Goal: Task Accomplishment & Management: Manage account settings

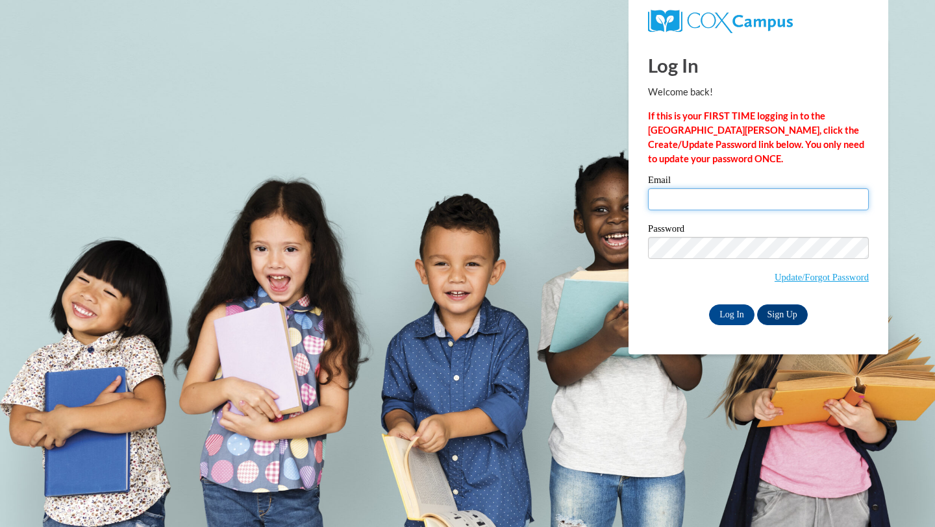
click at [701, 203] on input "Email" at bounding box center [758, 199] width 221 height 22
type input "kennedyc52003@gmail.com"
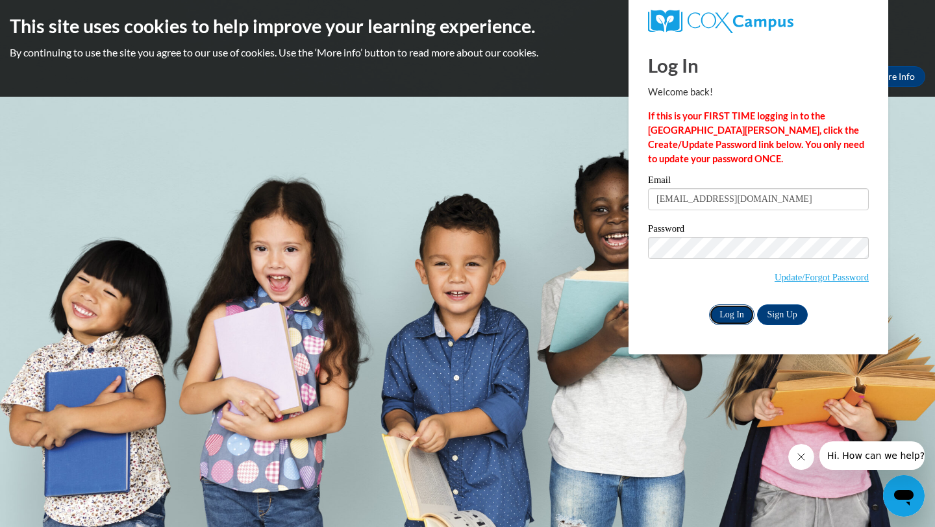
click at [724, 309] on input "Log In" at bounding box center [731, 314] width 45 height 21
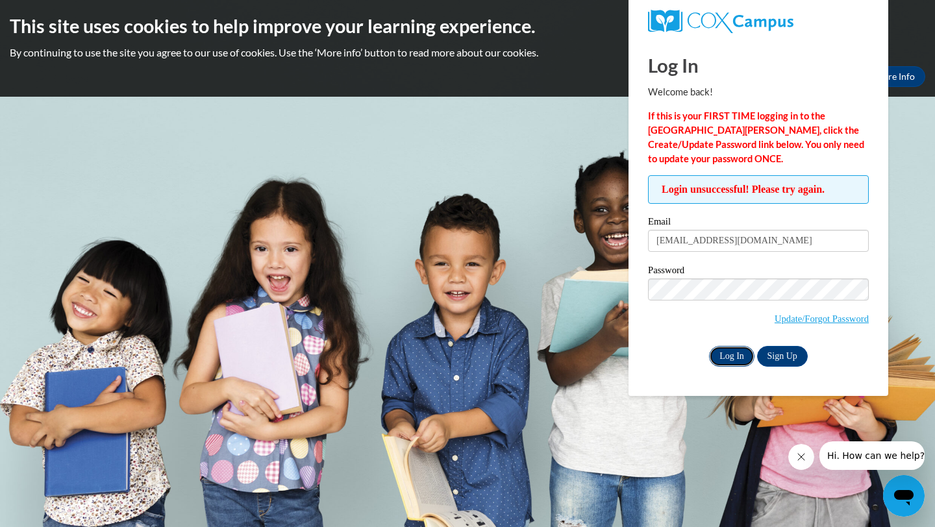
click at [738, 362] on input "Log In" at bounding box center [731, 356] width 45 height 21
click at [775, 356] on link "Sign Up" at bounding box center [782, 356] width 51 height 21
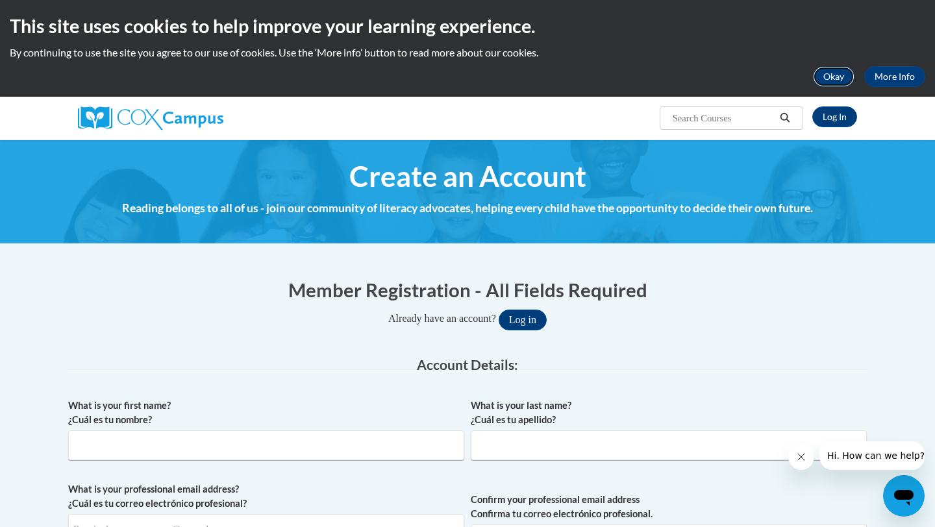
click at [841, 83] on button "Okay" at bounding box center [834, 76] width 42 height 21
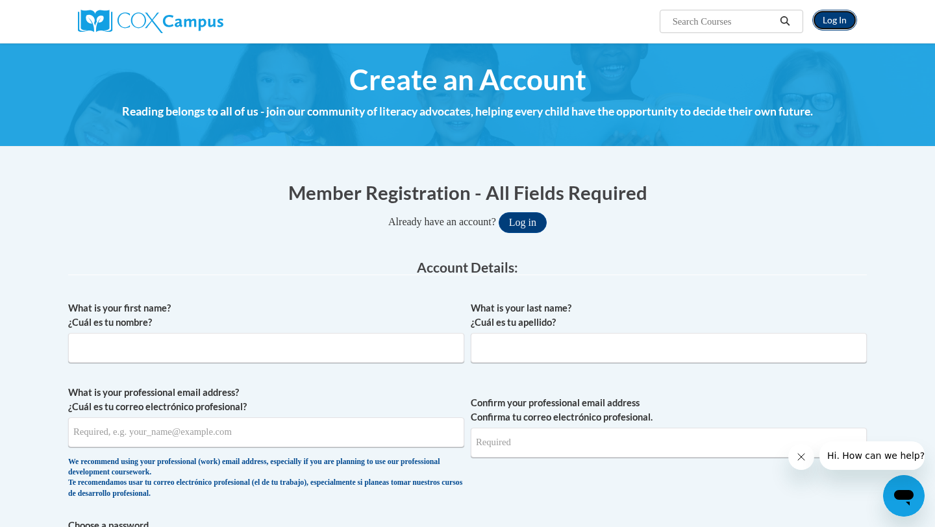
click at [825, 19] on link "Log In" at bounding box center [834, 20] width 45 height 21
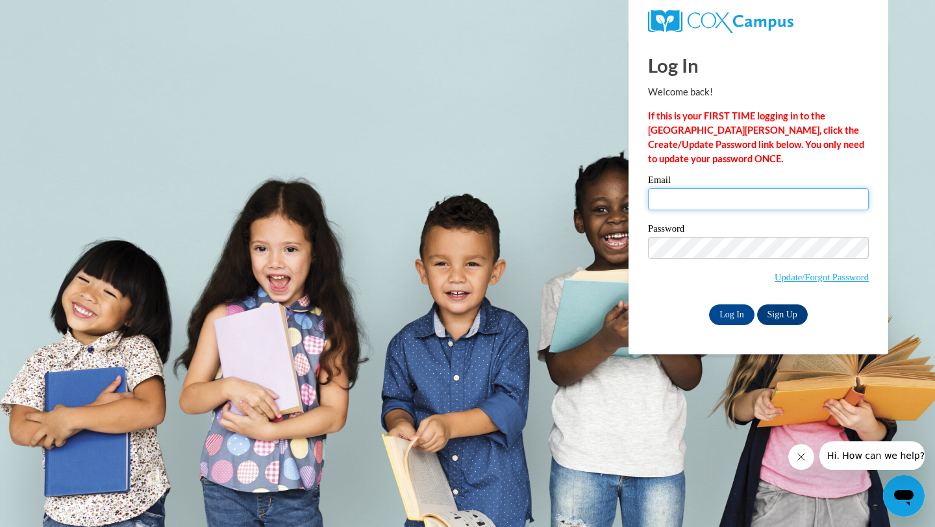
click at [776, 196] on input "Email" at bounding box center [758, 199] width 221 height 22
type input "[EMAIL_ADDRESS][DOMAIN_NAME]"
click at [702, 261] on span "Update/Forgot Password" at bounding box center [758, 264] width 221 height 54
click at [855, 278] on link "Update/Forgot Password" at bounding box center [821, 277] width 94 height 10
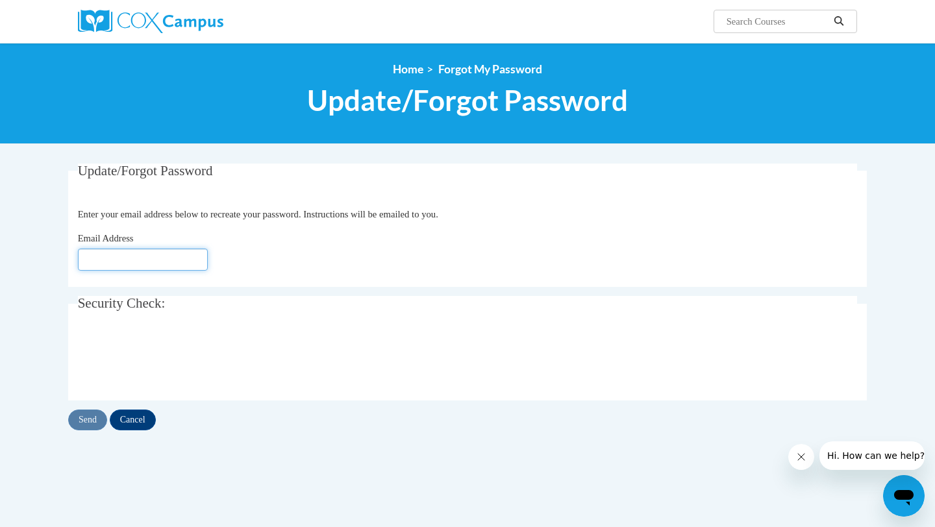
click at [110, 266] on input "Email Address" at bounding box center [143, 260] width 130 height 22
type input "[EMAIL_ADDRESS][DOMAIN_NAME]"
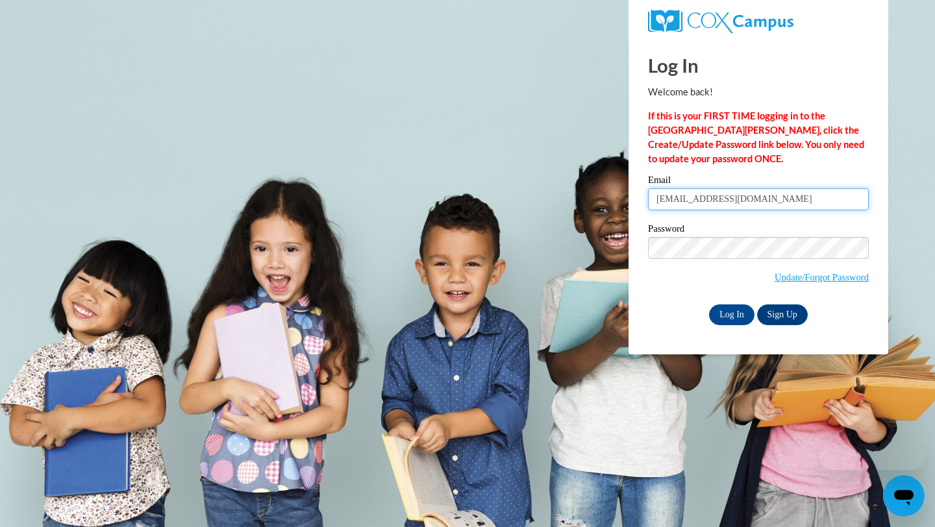
click at [670, 203] on input "[EMAIL_ADDRESS][DOMAIN_NAME]" at bounding box center [758, 199] width 221 height 22
click at [670, 203] on input "kennedyc52003@gmail.com" at bounding box center [758, 199] width 221 height 22
type input "[EMAIL_ADDRESS][DOMAIN_NAME]"
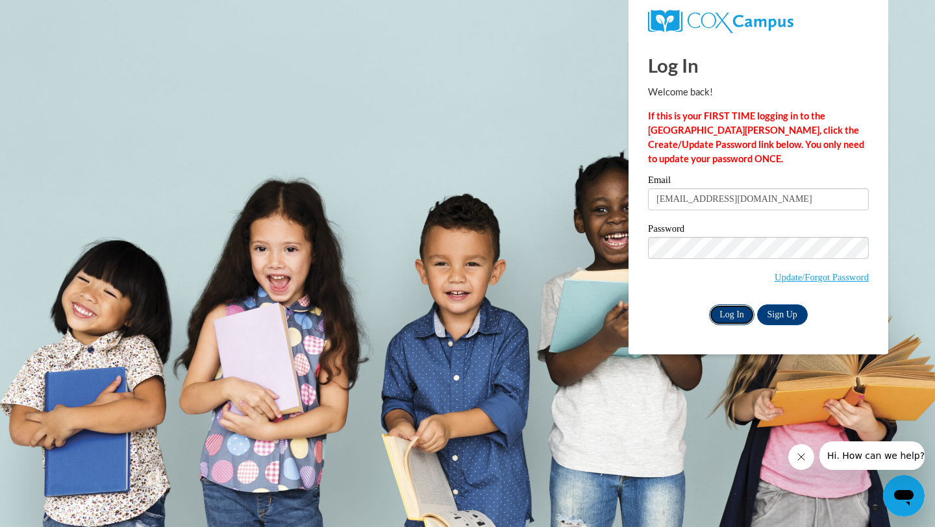
click at [724, 309] on input "Log In" at bounding box center [731, 314] width 45 height 21
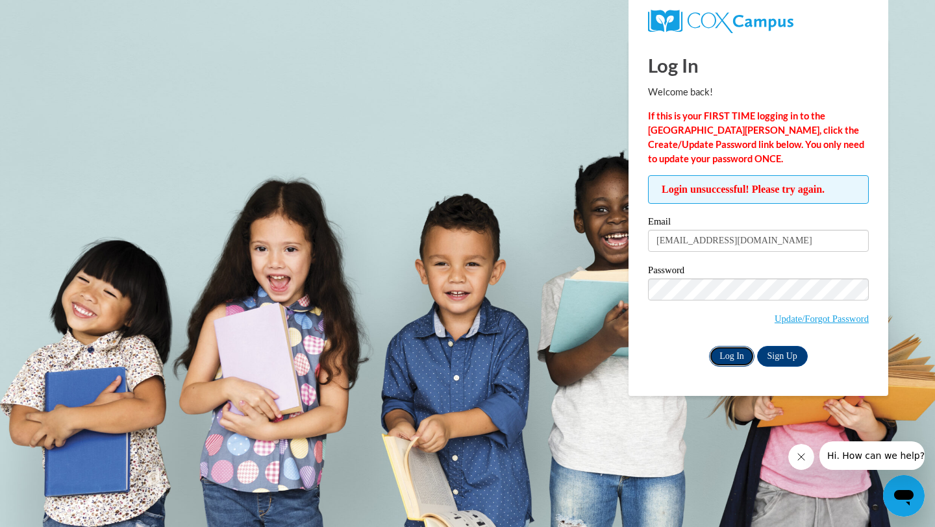
click at [729, 356] on input "Log In" at bounding box center [731, 356] width 45 height 21
click at [809, 321] on link "Update/Forgot Password" at bounding box center [821, 318] width 94 height 10
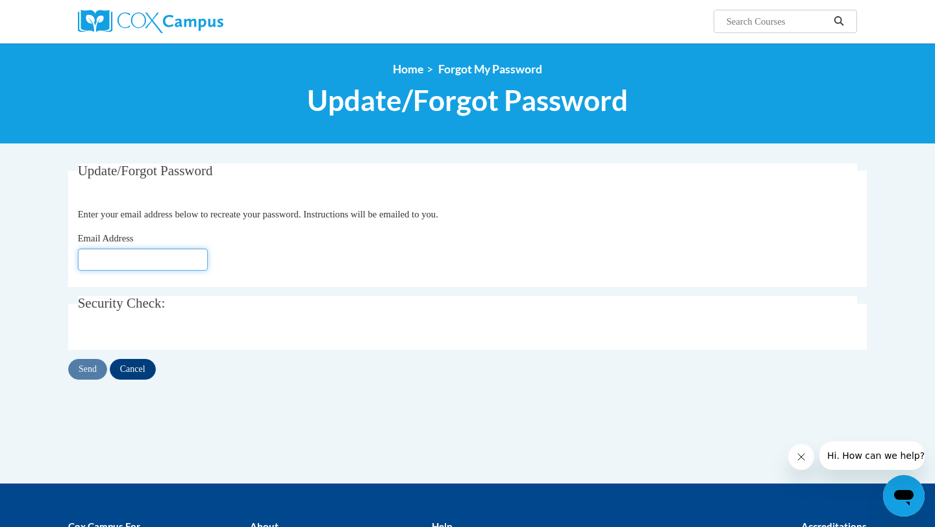
click at [109, 258] on input "Email Address" at bounding box center [143, 260] width 130 height 22
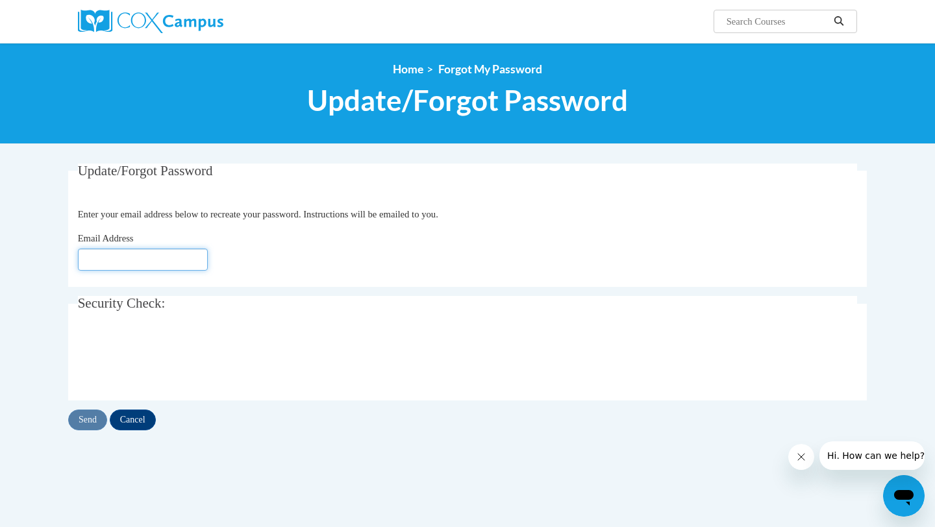
type input "kcook15@cub.uca.edu"
click at [75, 411] on input "Send" at bounding box center [87, 420] width 39 height 21
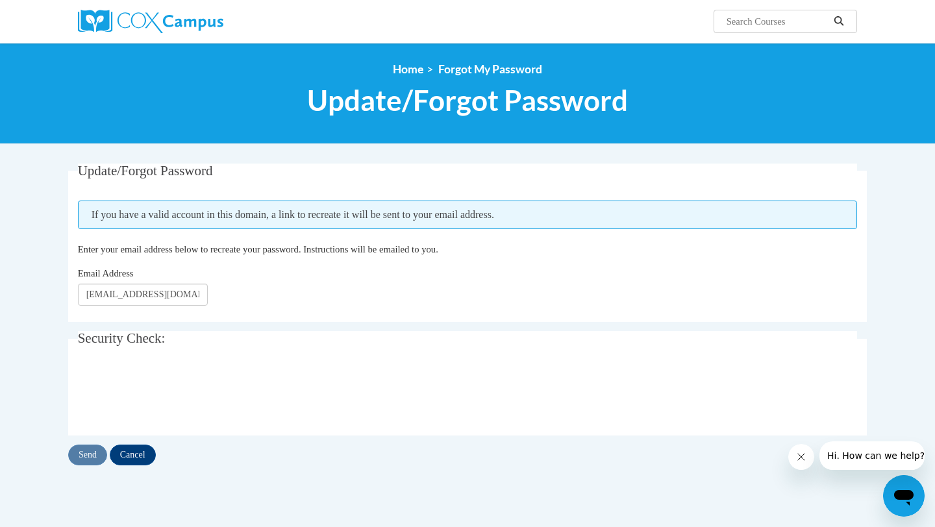
click at [156, 462] on div "Send Cancel" at bounding box center [467, 455] width 798 height 21
click at [152, 460] on input "Cancel" at bounding box center [133, 455] width 46 height 21
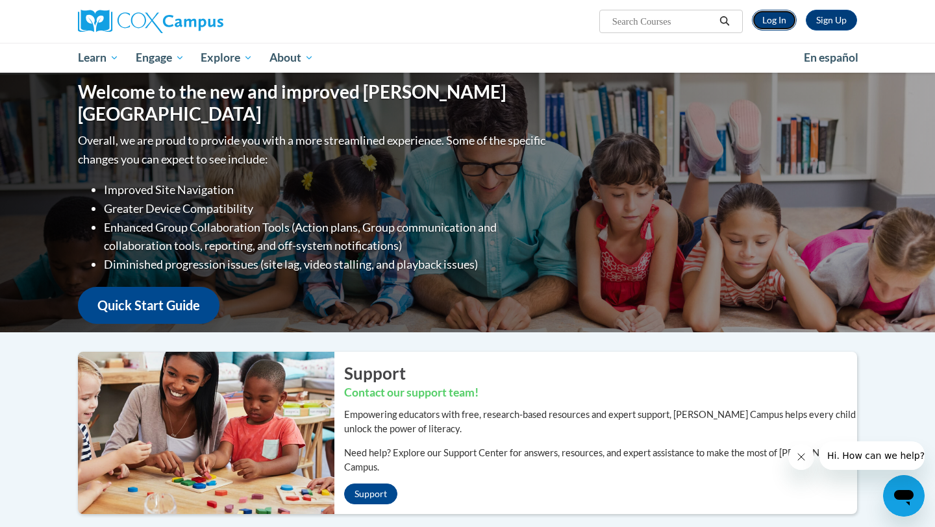
click at [770, 27] on link "Log In" at bounding box center [774, 20] width 45 height 21
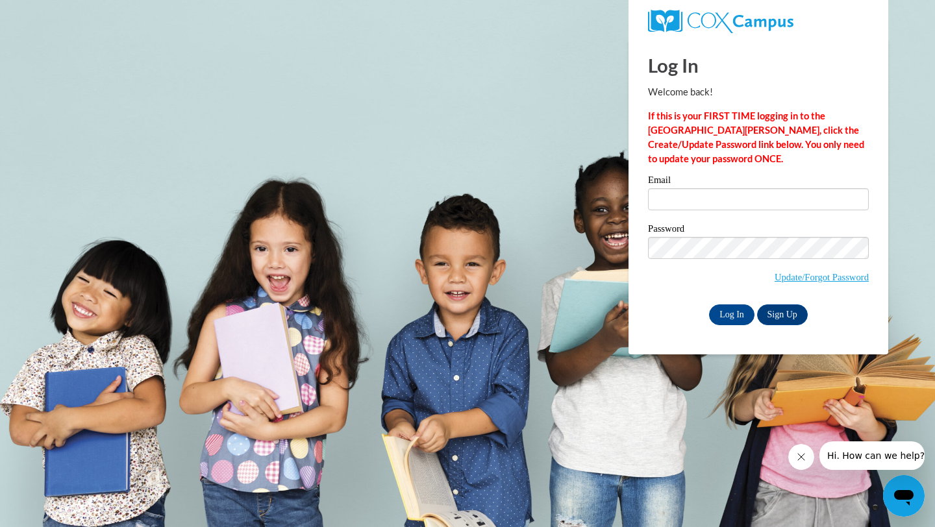
click at [744, 183] on label "Email" at bounding box center [758, 181] width 221 height 13
click at [744, 188] on input "Email" at bounding box center [758, 199] width 221 height 22
click at [744, 183] on label "Email" at bounding box center [758, 181] width 221 height 13
click at [744, 188] on input "Email" at bounding box center [758, 199] width 221 height 22
type input "j"
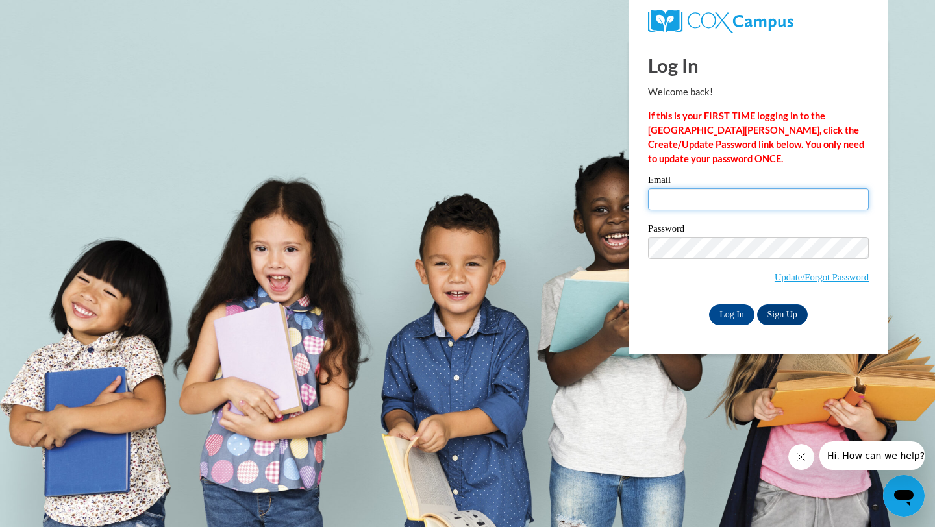
type input "c"
type input "kcook15@cub.uca.edu"
click at [657, 293] on div "Password Update/Forgot Password" at bounding box center [758, 262] width 221 height 77
click at [741, 311] on input "Log In" at bounding box center [731, 314] width 45 height 21
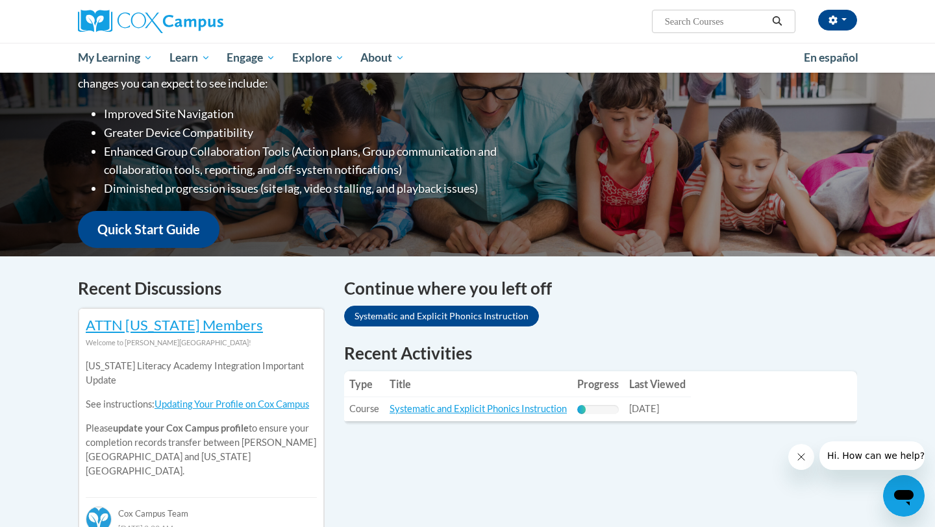
scroll to position [221, 0]
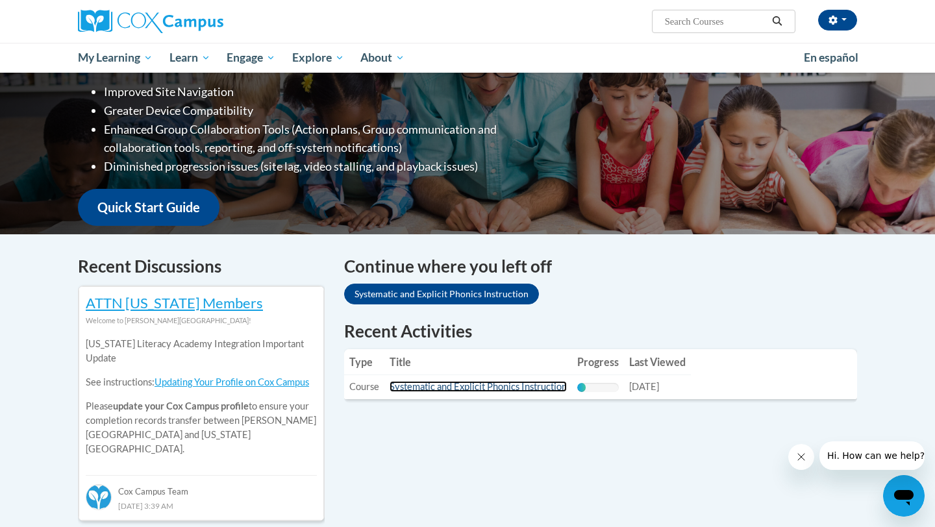
click at [491, 387] on link "Systematic and Explicit Phonics Instruction" at bounding box center [477, 386] width 177 height 11
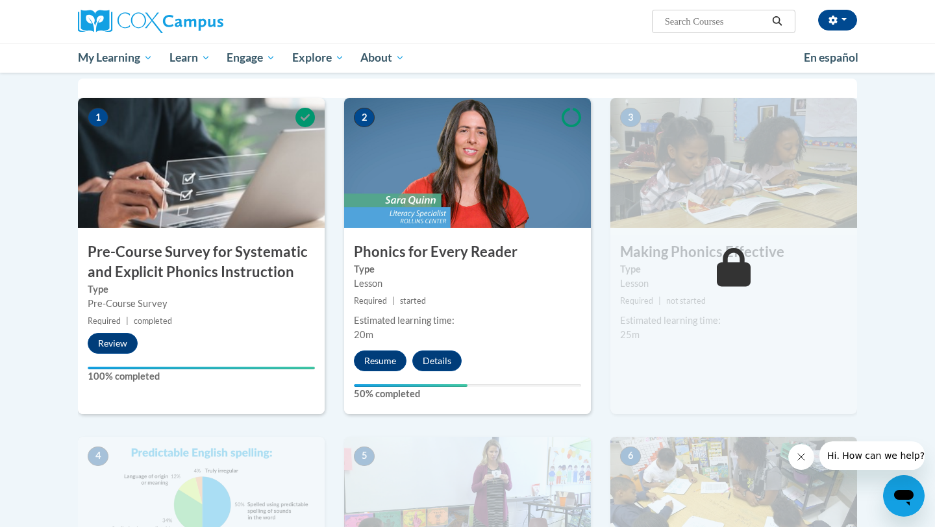
scroll to position [262, 0]
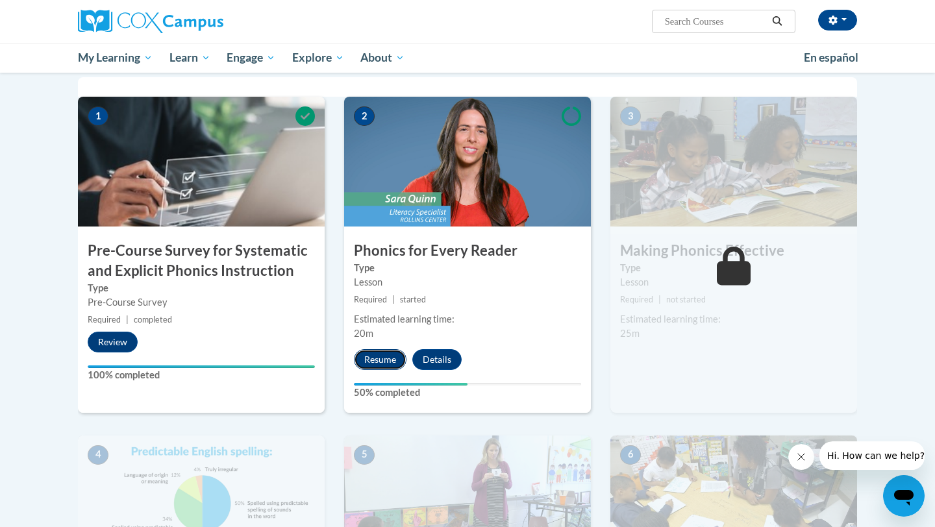
click at [371, 360] on button "Resume" at bounding box center [380, 359] width 53 height 21
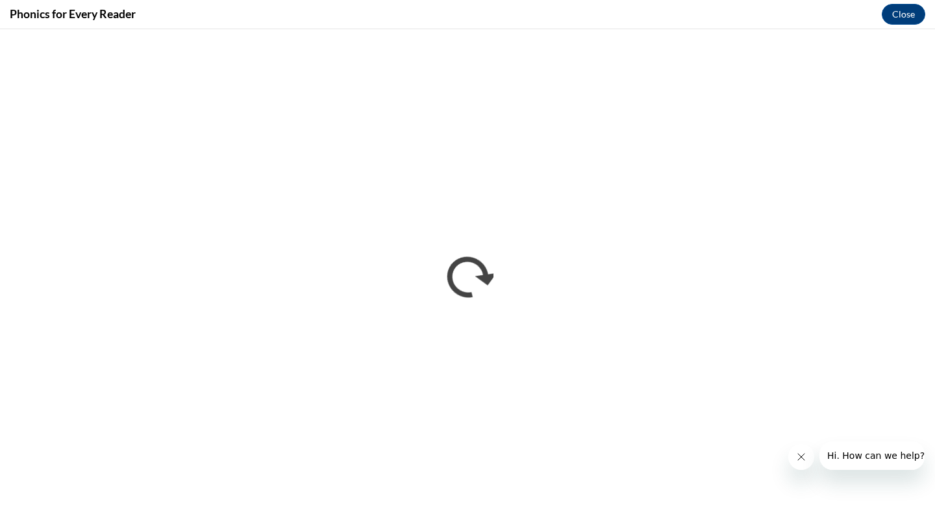
scroll to position [0, 0]
